Goal: Communication & Community: Answer question/provide support

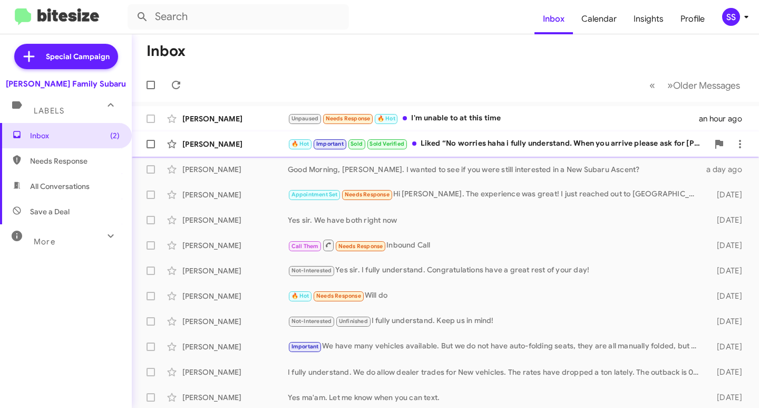
click at [427, 141] on div "🔥 Hot Important Sold Sold Verified Liked “No worries haha i fully understand. W…" at bounding box center [498, 144] width 421 height 12
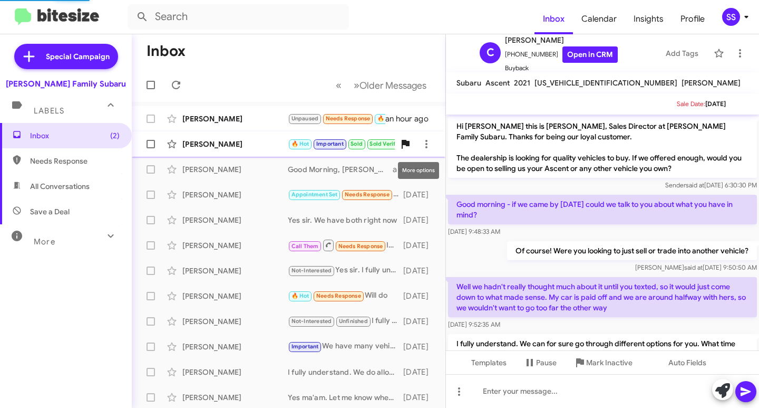
scroll to position [232, 0]
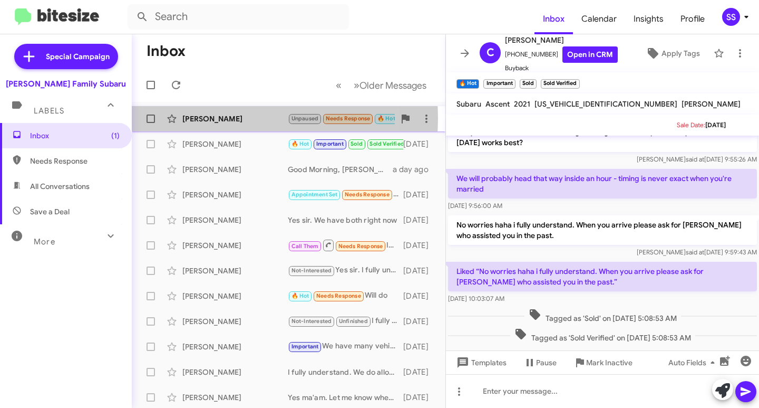
click at [218, 118] on div "[PERSON_NAME]" at bounding box center [234, 118] width 105 height 11
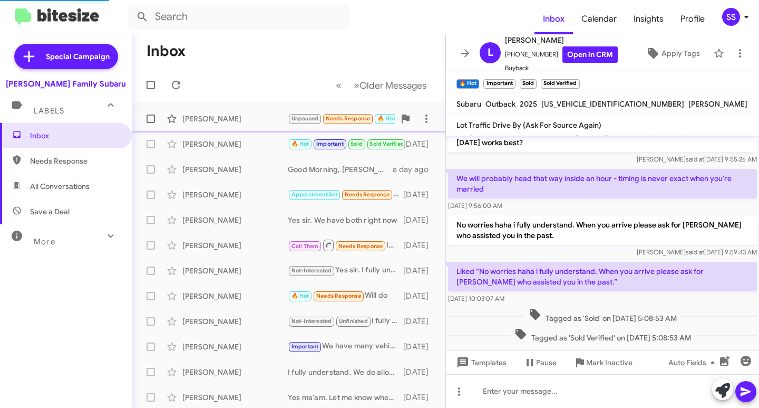
scroll to position [273, 0]
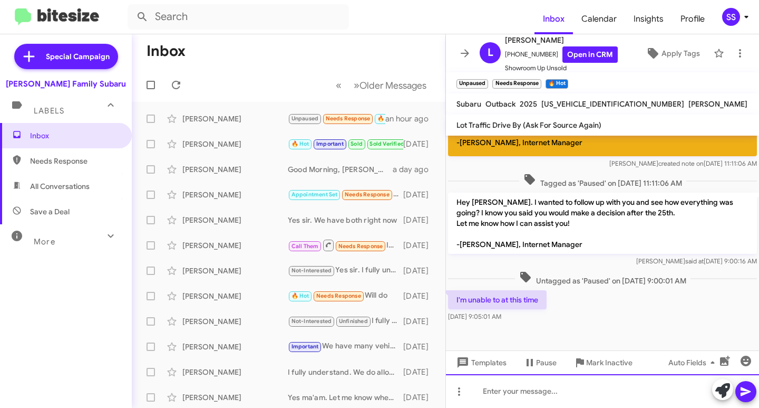
click at [529, 384] on div at bounding box center [602, 391] width 313 height 34
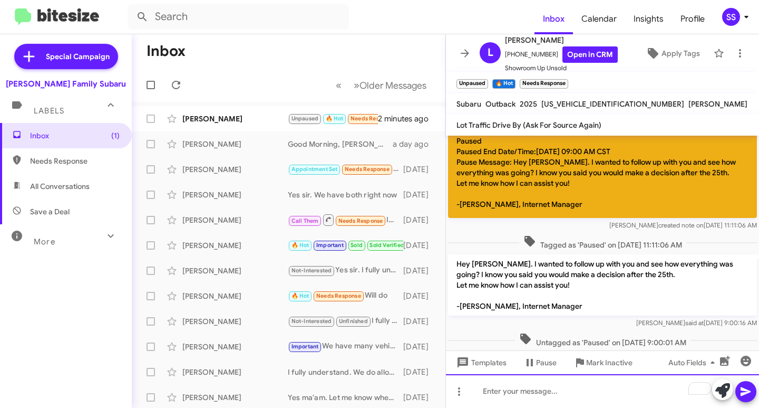
scroll to position [350, 0]
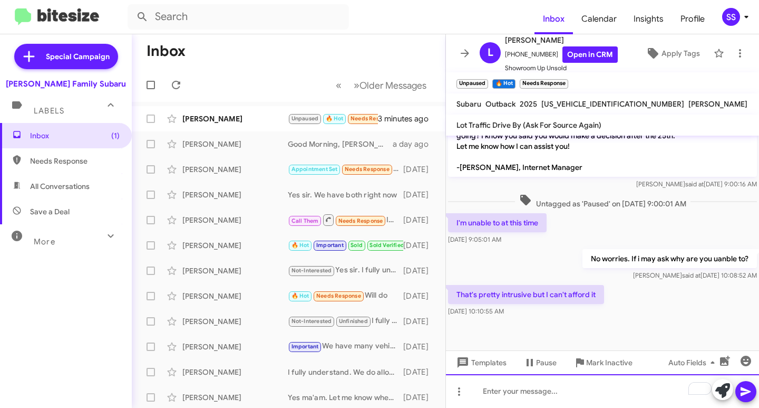
click at [531, 395] on div "To enrich screen reader interactions, please activate Accessibility in Grammarl…" at bounding box center [602, 391] width 313 height 34
click at [522, 393] on div "To enrich screen reader interactions, please activate Accessibility in Grammarl…" at bounding box center [602, 391] width 313 height 34
click at [505, 390] on div "I do apologize, not trying to be intrusive at all ,just trying to assist in" at bounding box center [602, 391] width 313 height 34
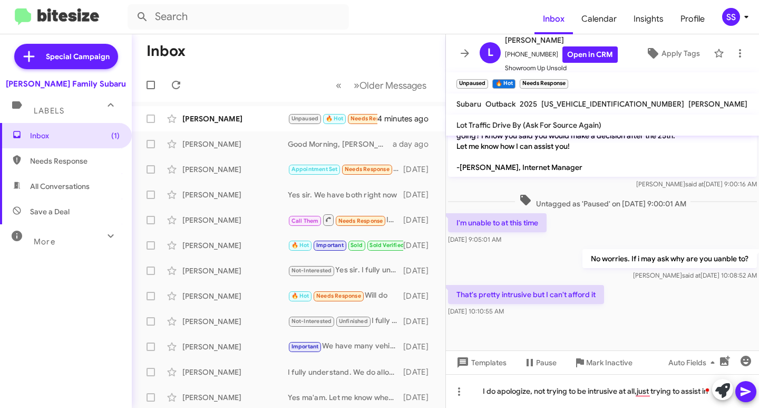
click at [648, 336] on div at bounding box center [602, 334] width 313 height 32
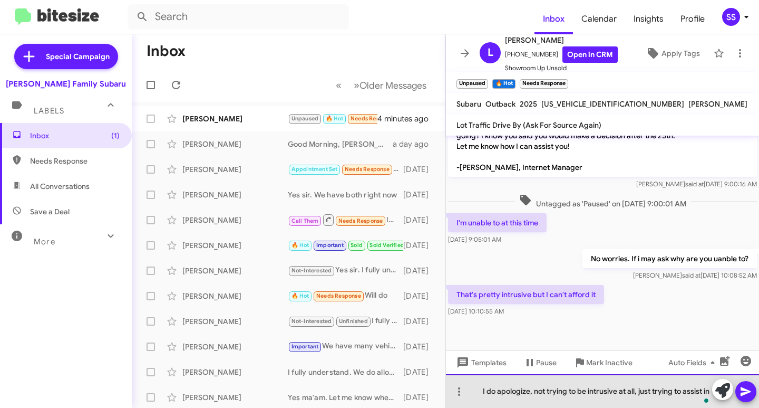
click at [571, 392] on div "I do apologize, not trying to be intrusive at all, just trying to assist in" at bounding box center [602, 391] width 313 height 34
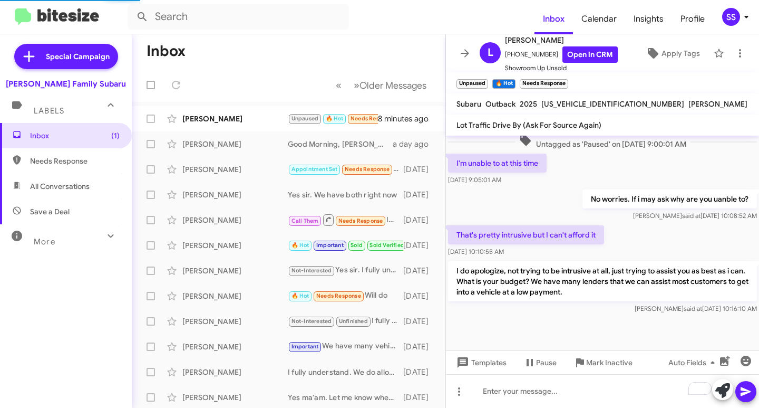
scroll to position [0, 0]
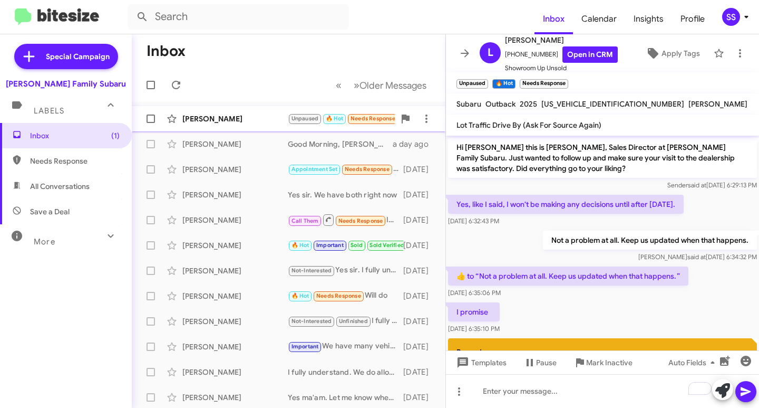
click at [214, 112] on div "[PERSON_NAME] Unpaused 🔥 Hot Needs Response I simply cannot afford to buy at th…" at bounding box center [288, 118] width 297 height 21
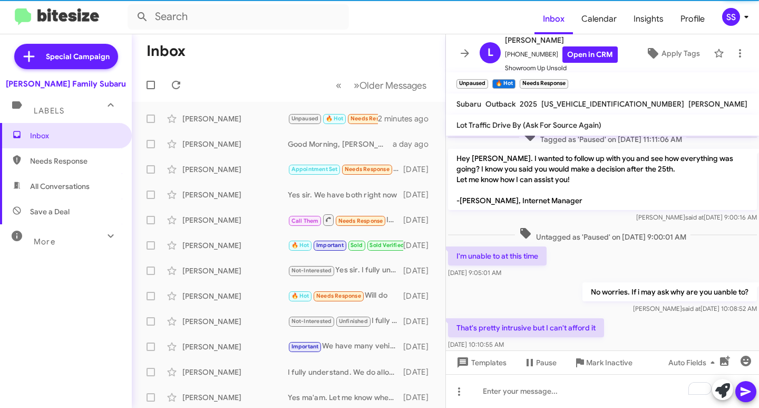
scroll to position [448, 0]
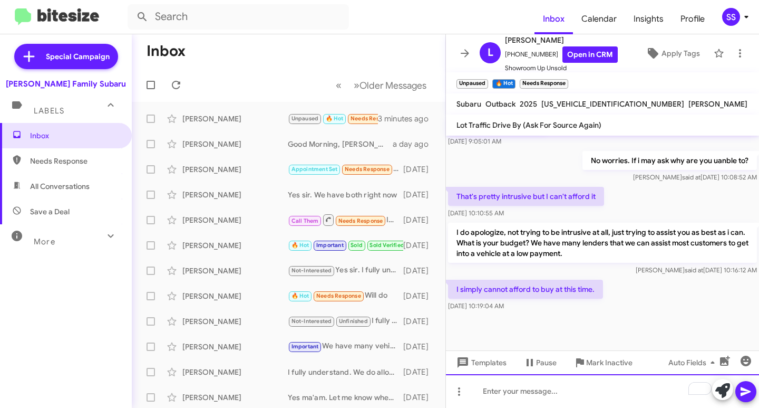
click at [569, 389] on div "To enrich screen reader interactions, please activate Accessibility in Grammarl…" at bounding box center [602, 391] width 313 height 34
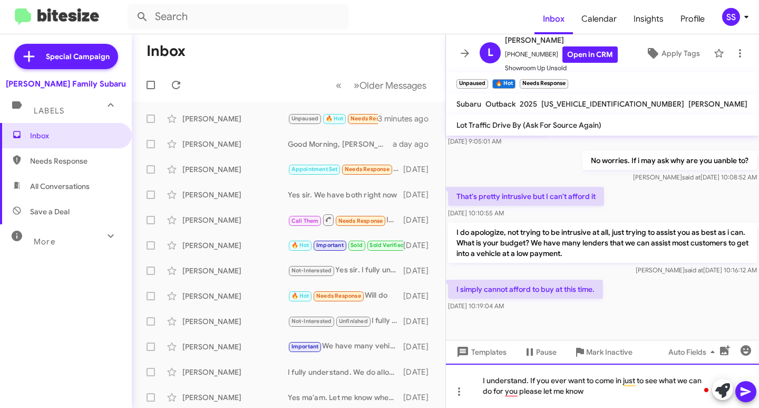
click at [622, 381] on div "I understand. If you ever want to come in just to see what we can do for you pl…" at bounding box center [602, 385] width 313 height 44
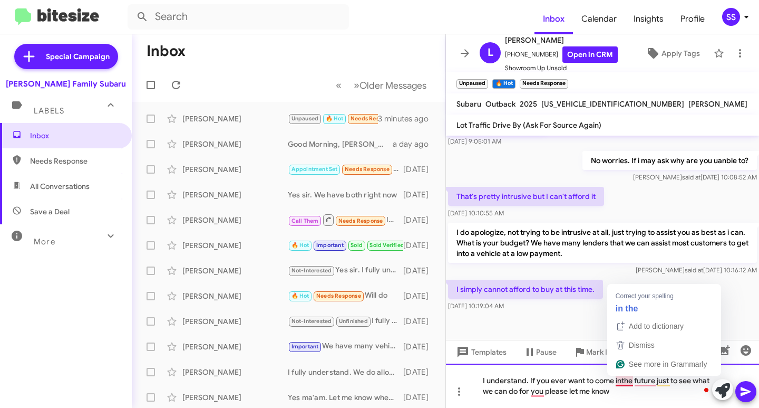
click at [623, 381] on div "I understand. If you ever want to come inthe future just to see what we can do …" at bounding box center [602, 385] width 313 height 44
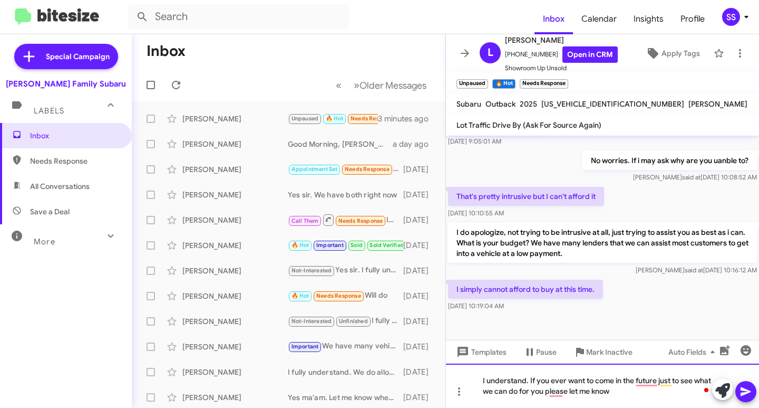
click at [648, 396] on div "I understand. If you ever want to come in the future just to see what we can do…" at bounding box center [602, 385] width 313 height 44
click at [641, 390] on div "I understand. If you ever want to come in the future, just to see what we can d…" at bounding box center [602, 385] width 313 height 44
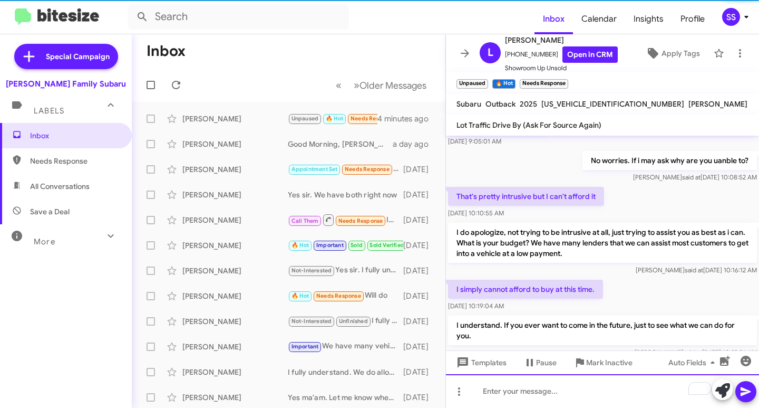
scroll to position [497, 0]
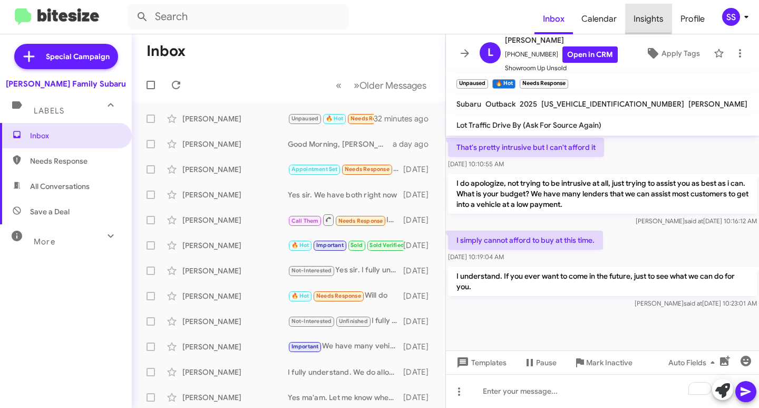
click at [646, 17] on span "Insights" at bounding box center [648, 19] width 47 height 31
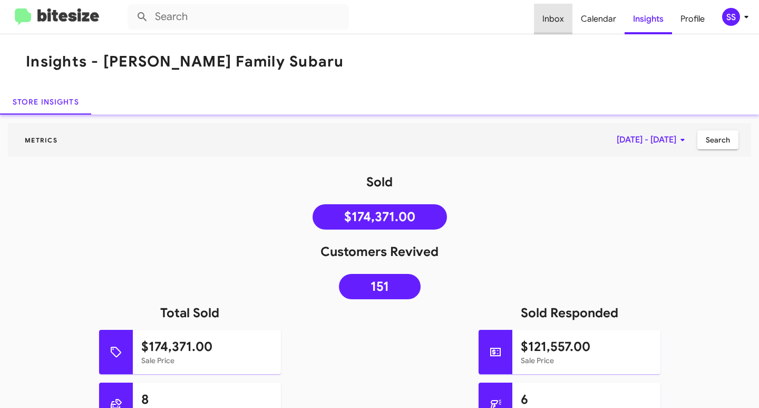
click at [560, 20] on span "Inbox" at bounding box center [553, 19] width 38 height 31
